Goal: Information Seeking & Learning: Learn about a topic

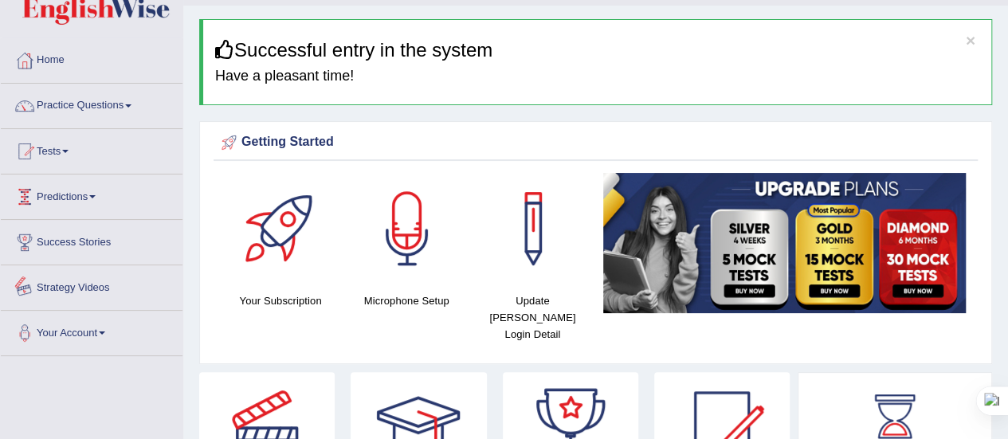
scroll to position [33, 0]
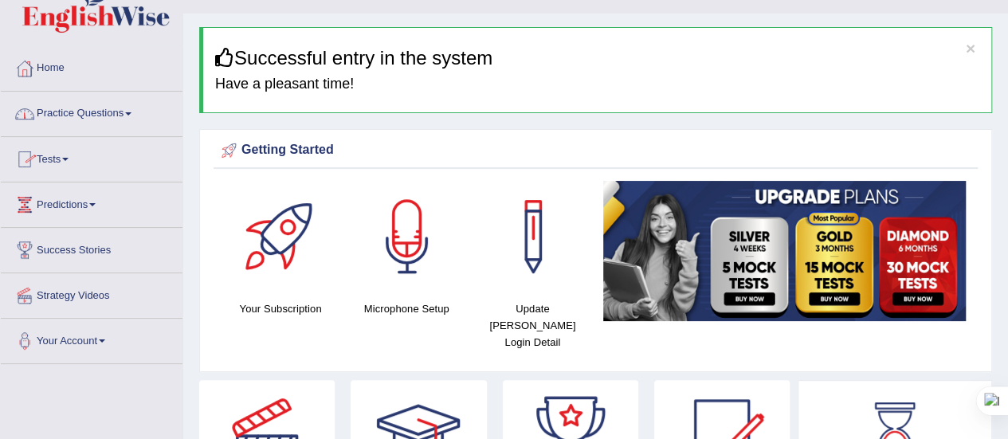
click at [137, 115] on link "Practice Questions" at bounding box center [92, 112] width 182 height 40
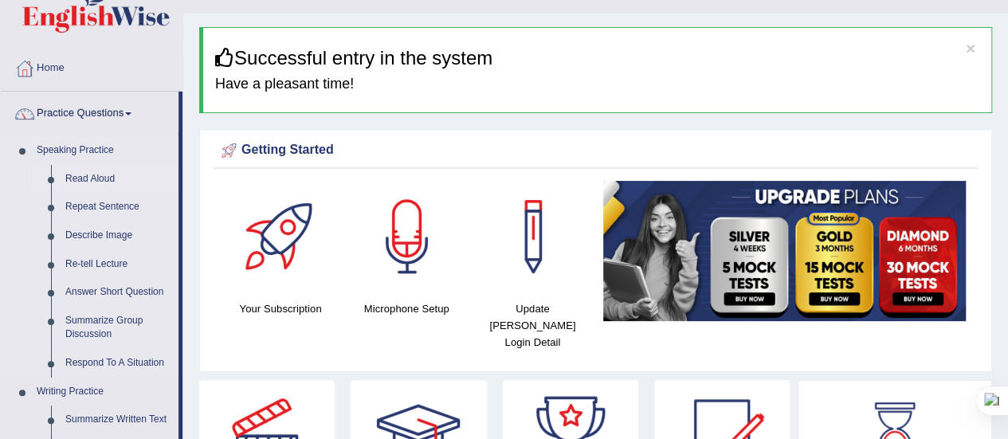
click at [92, 169] on link "Read Aloud" at bounding box center [118, 179] width 120 height 29
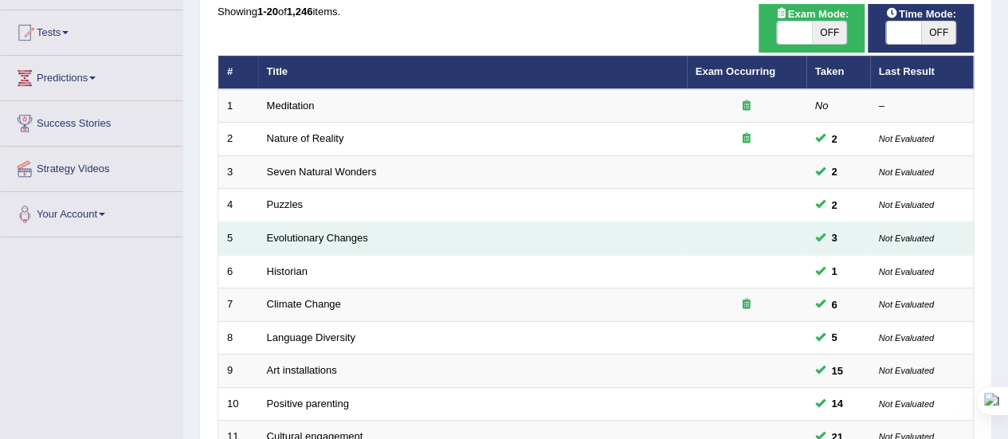
scroll to position [159, 0]
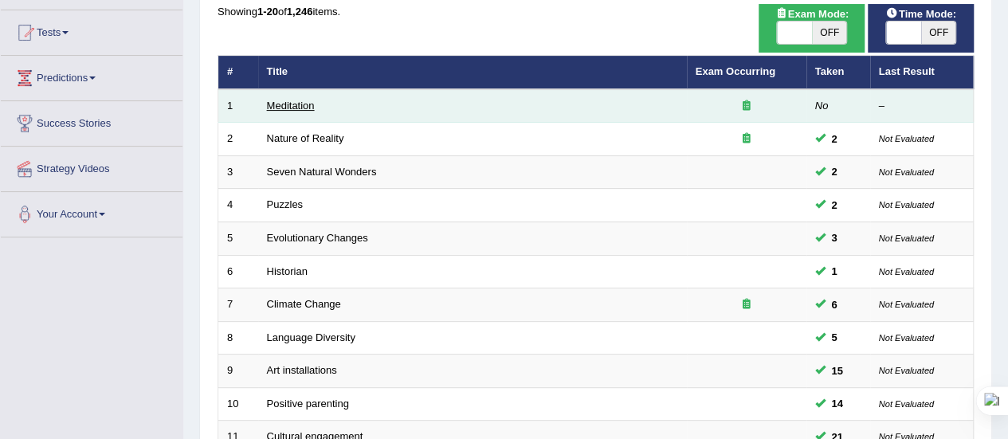
click at [280, 107] on link "Meditation" at bounding box center [291, 106] width 48 height 12
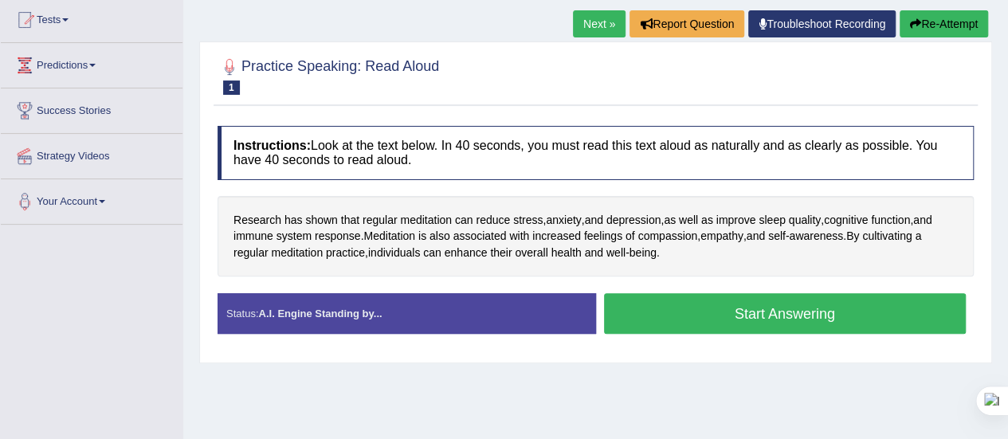
scroll to position [173, 0]
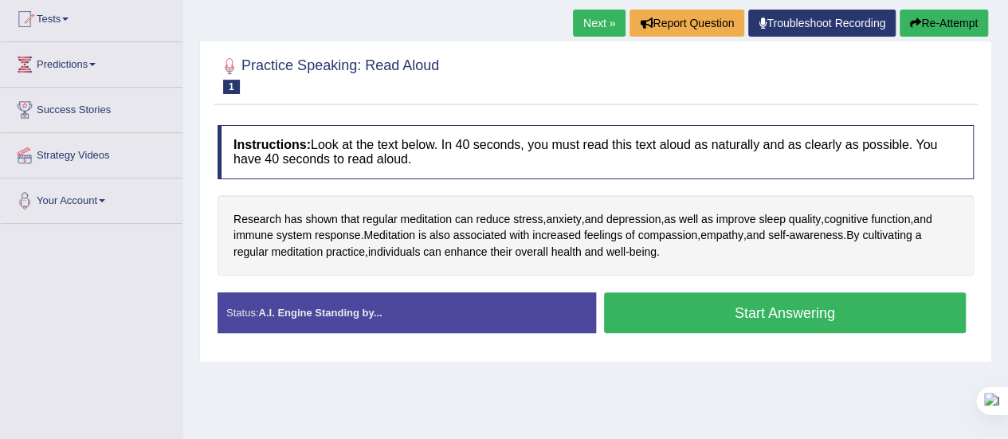
click at [652, 311] on button "Start Answering" at bounding box center [785, 312] width 362 height 41
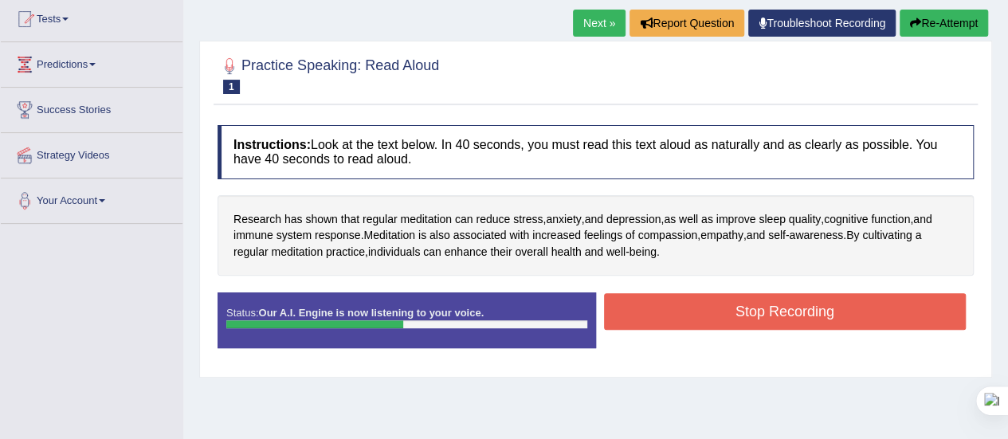
click at [652, 311] on button "Stop Recording" at bounding box center [785, 311] width 362 height 37
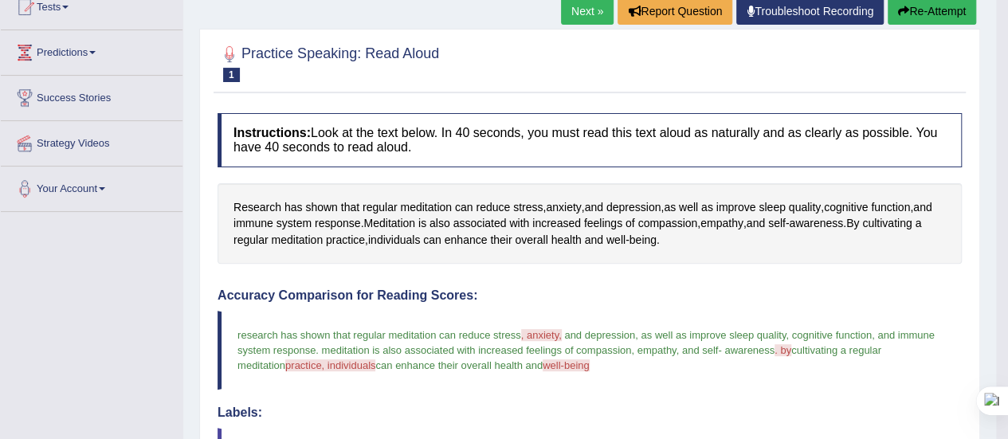
scroll to position [0, 0]
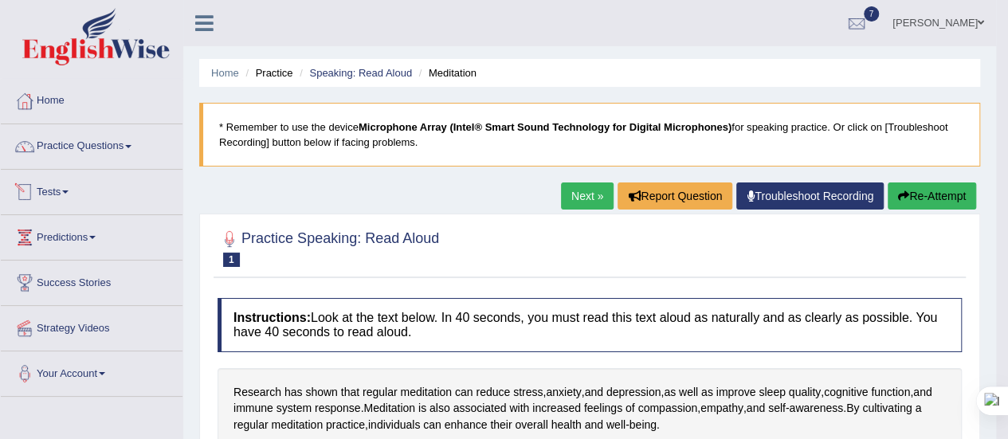
click at [80, 190] on link "Tests" at bounding box center [92, 190] width 182 height 40
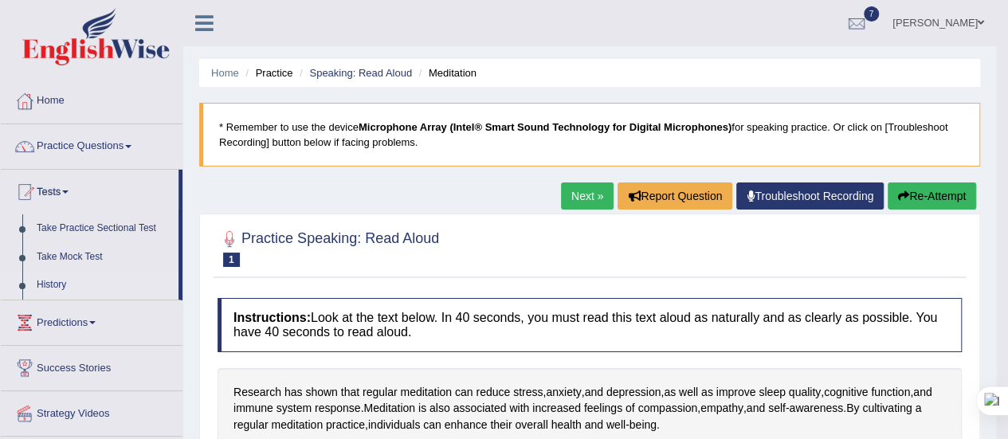
click at [74, 279] on link "History" at bounding box center [103, 285] width 149 height 29
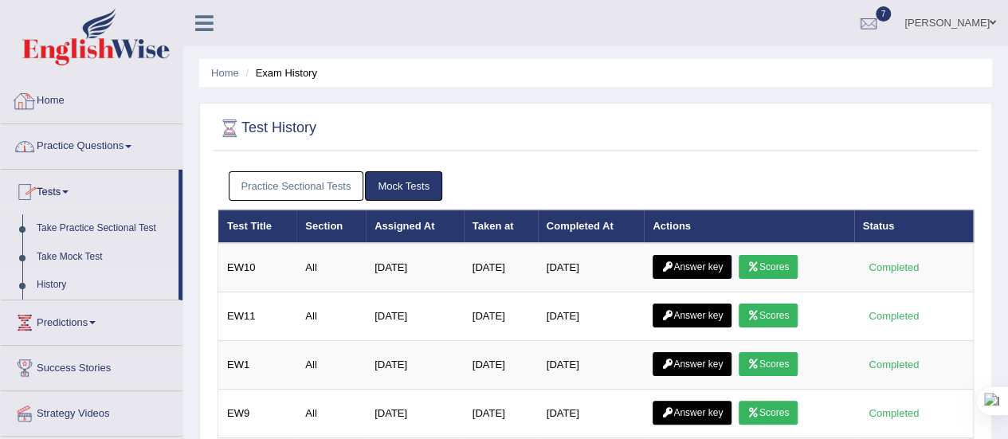
click at [61, 98] on link "Home" at bounding box center [92, 99] width 182 height 40
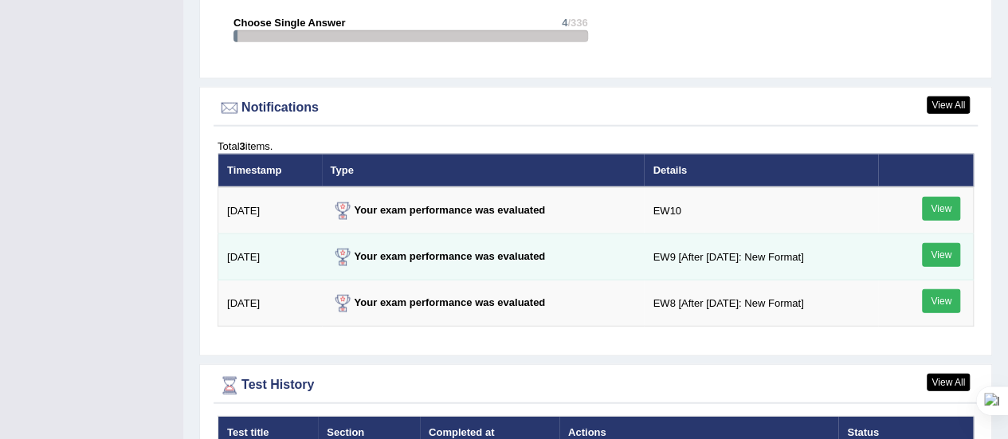
scroll to position [1870, 0]
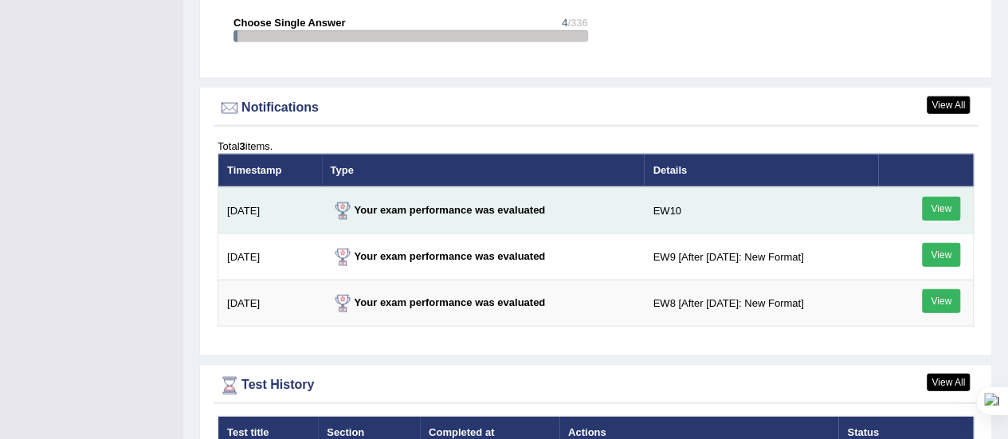
click at [937, 197] on link "View" at bounding box center [941, 209] width 38 height 24
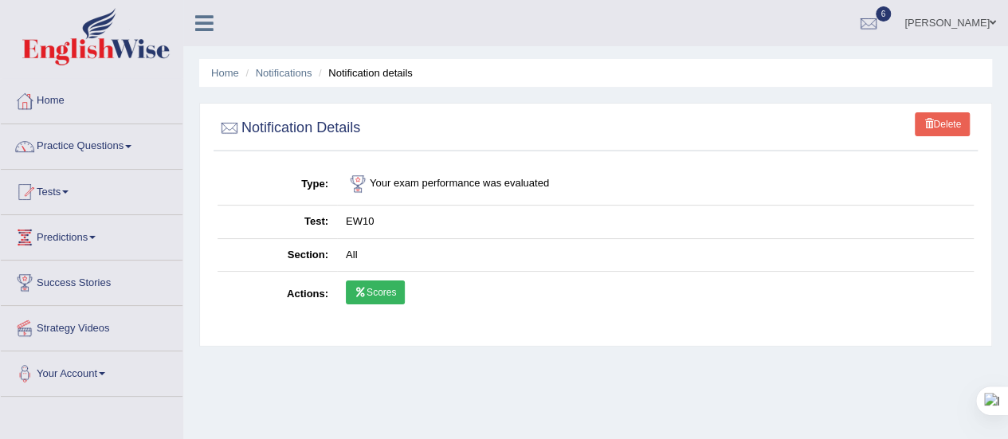
click at [378, 281] on link "Scores" at bounding box center [375, 292] width 59 height 24
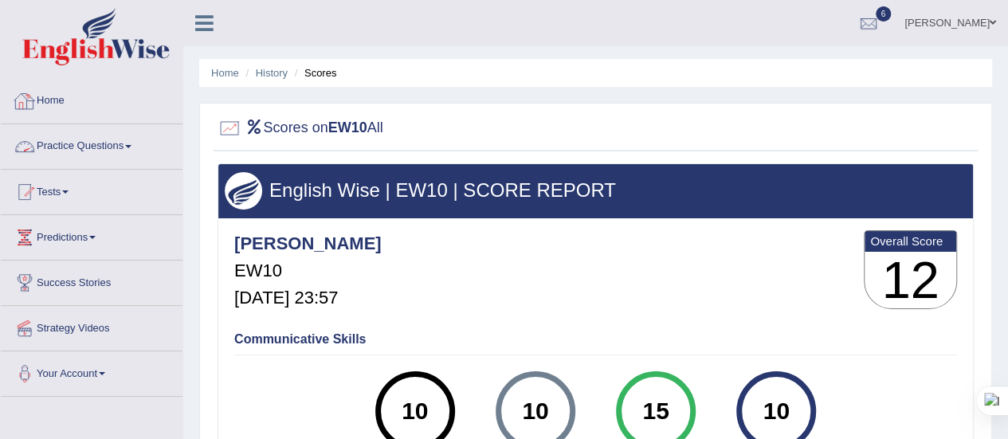
click at [57, 148] on link "Practice Questions" at bounding box center [92, 144] width 182 height 40
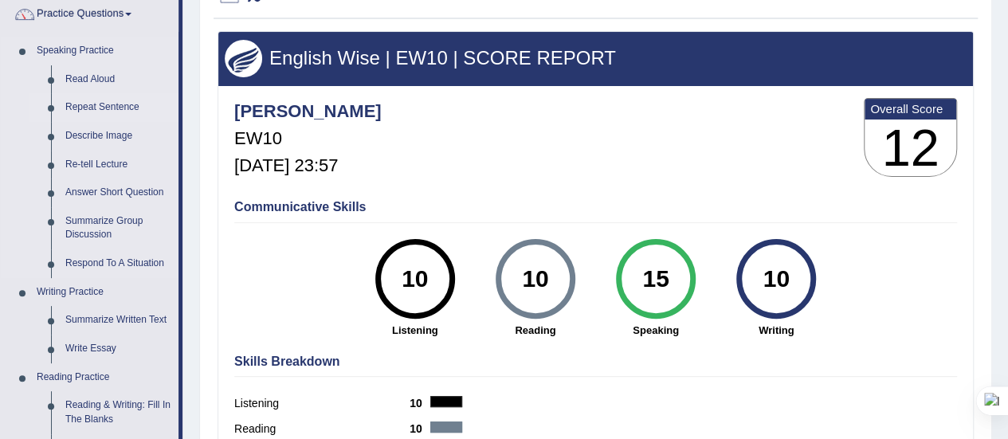
scroll to position [135, 0]
